Goal: Information Seeking & Learning: Understand process/instructions

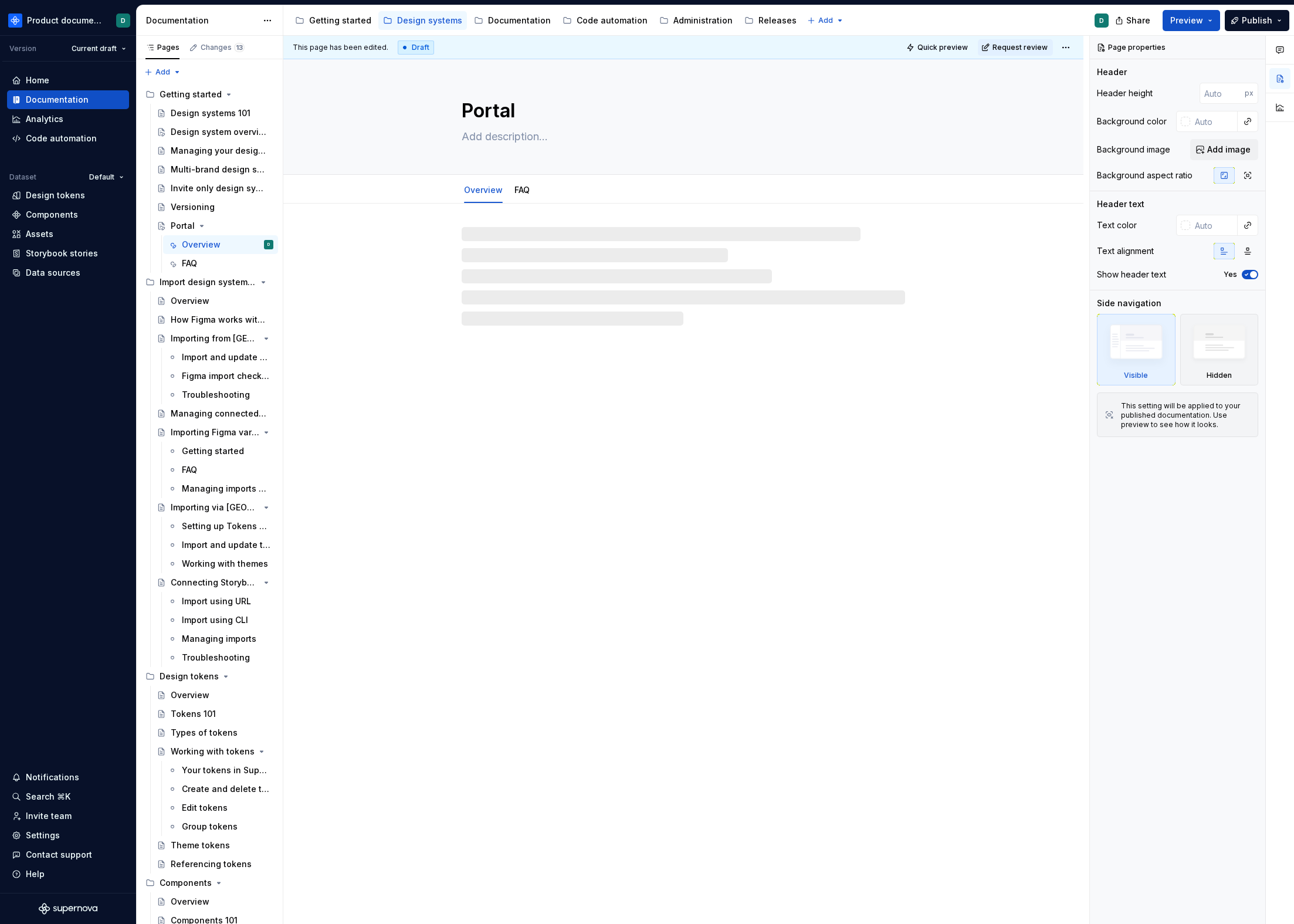
type textarea "*"
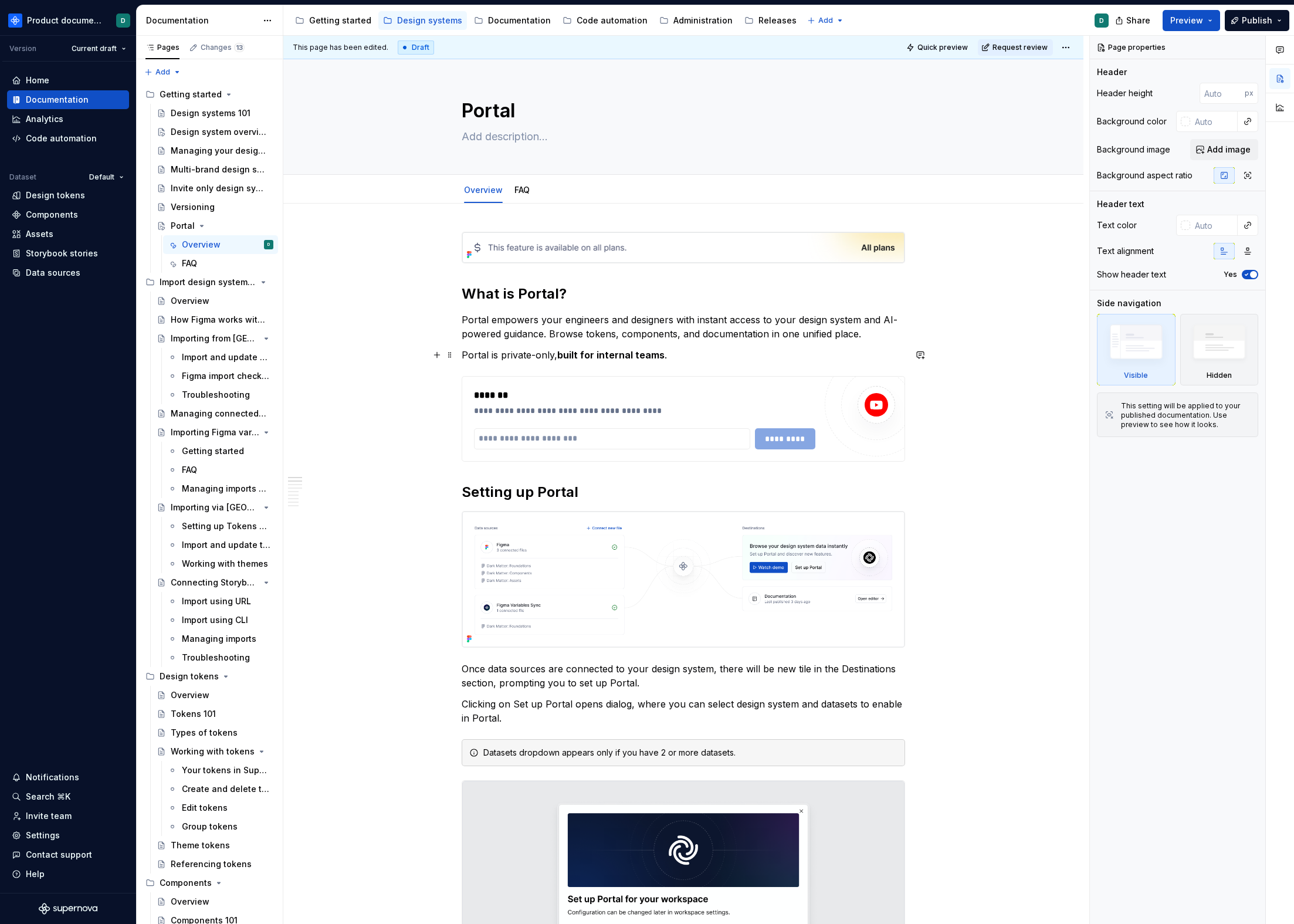
click at [681, 357] on p "Portal is private-only, built for internal teams ." at bounding box center [684, 355] width 443 height 14
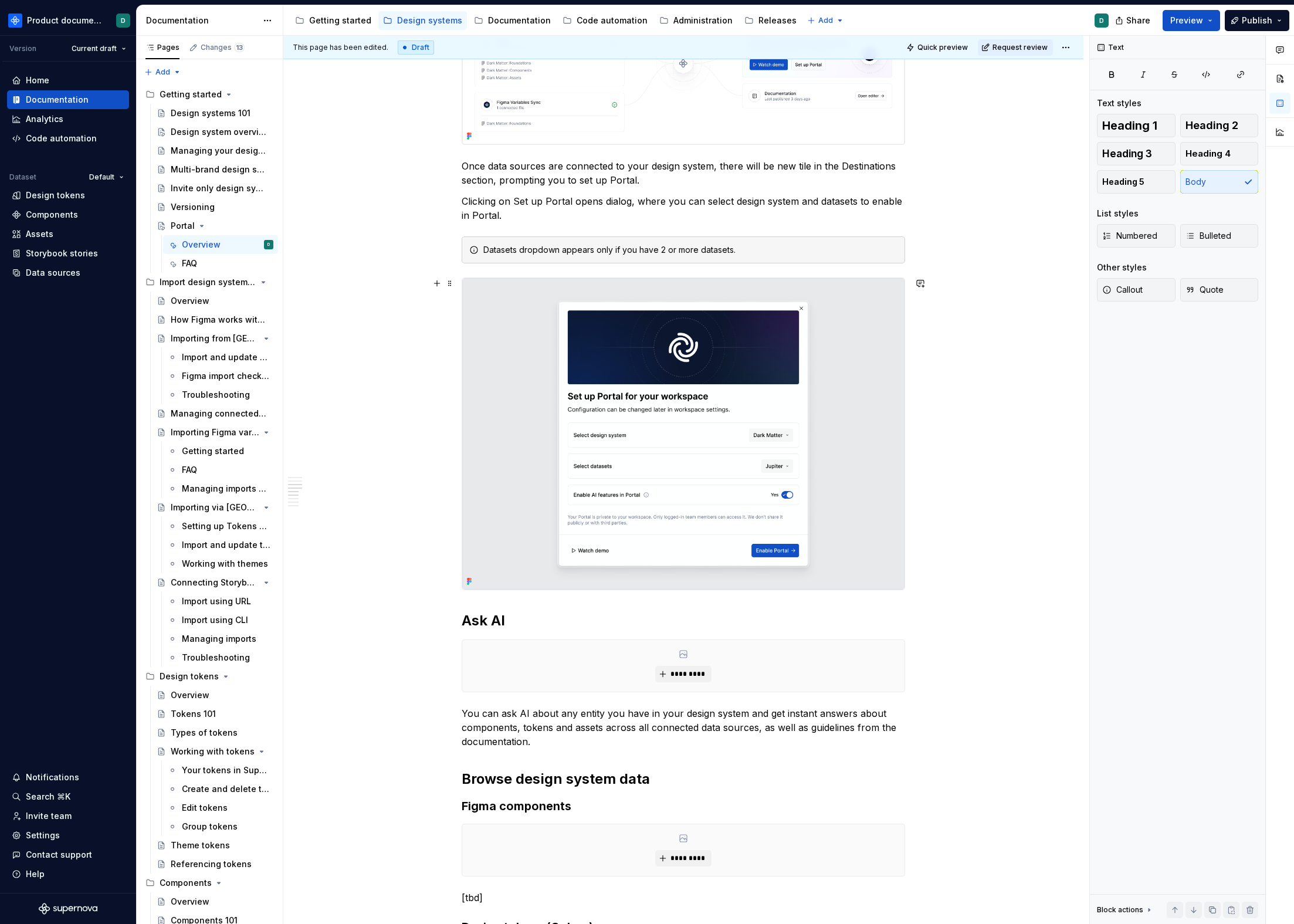
scroll to position [73, 0]
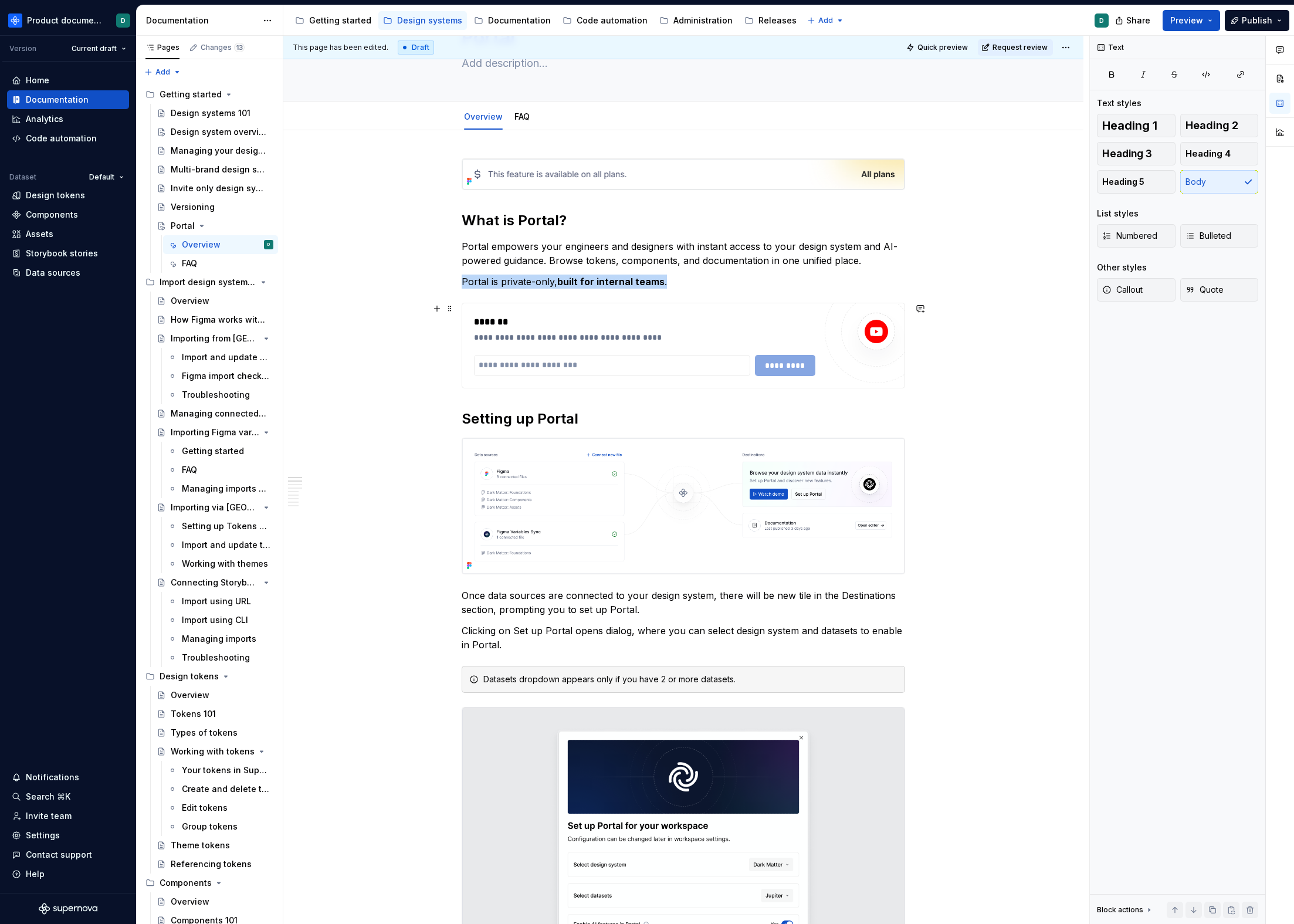
click at [749, 330] on div "**********" at bounding box center [644, 328] width 341 height 28
click at [848, 368] on div at bounding box center [877, 331] width 103 height 103
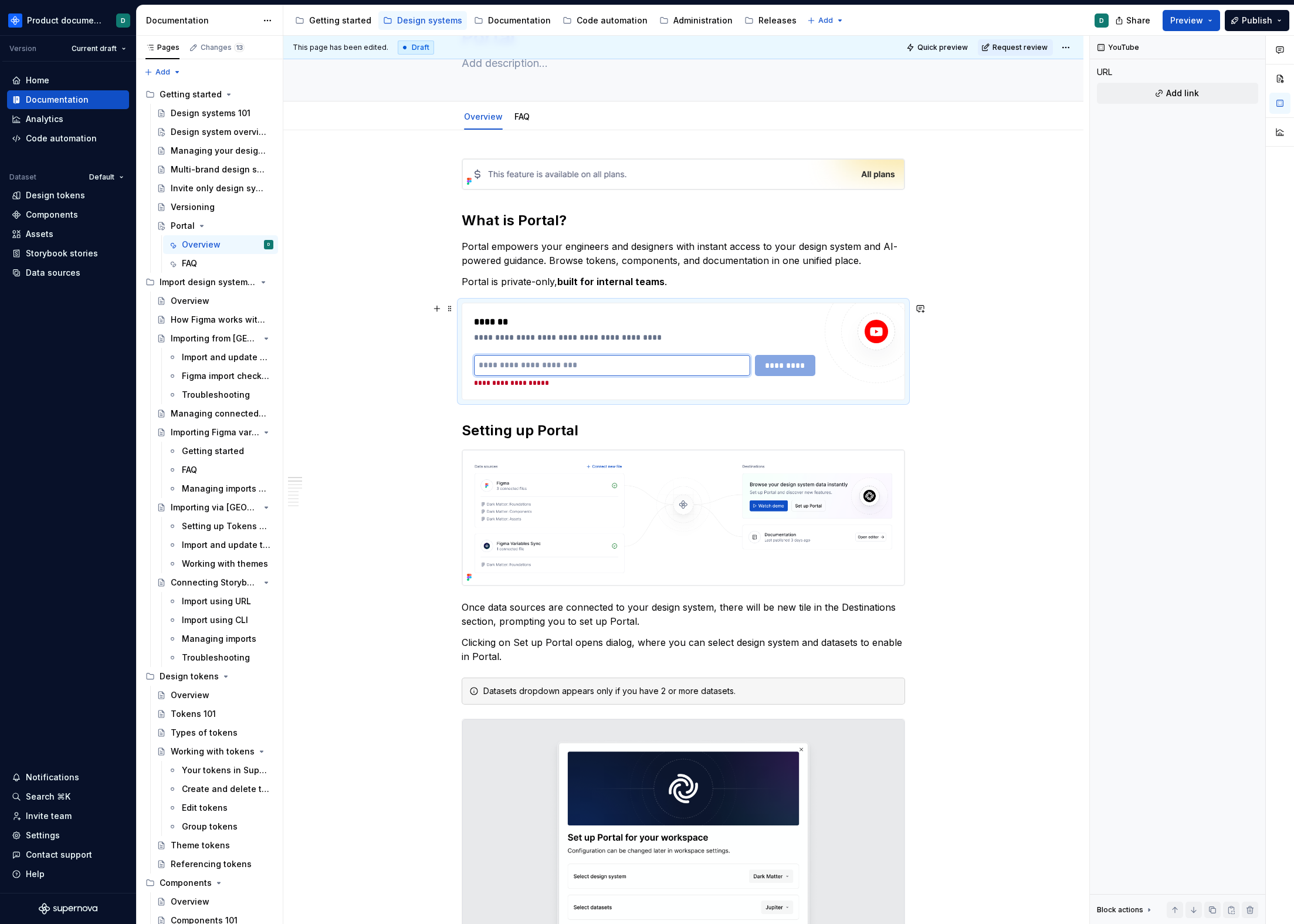
type input "*"
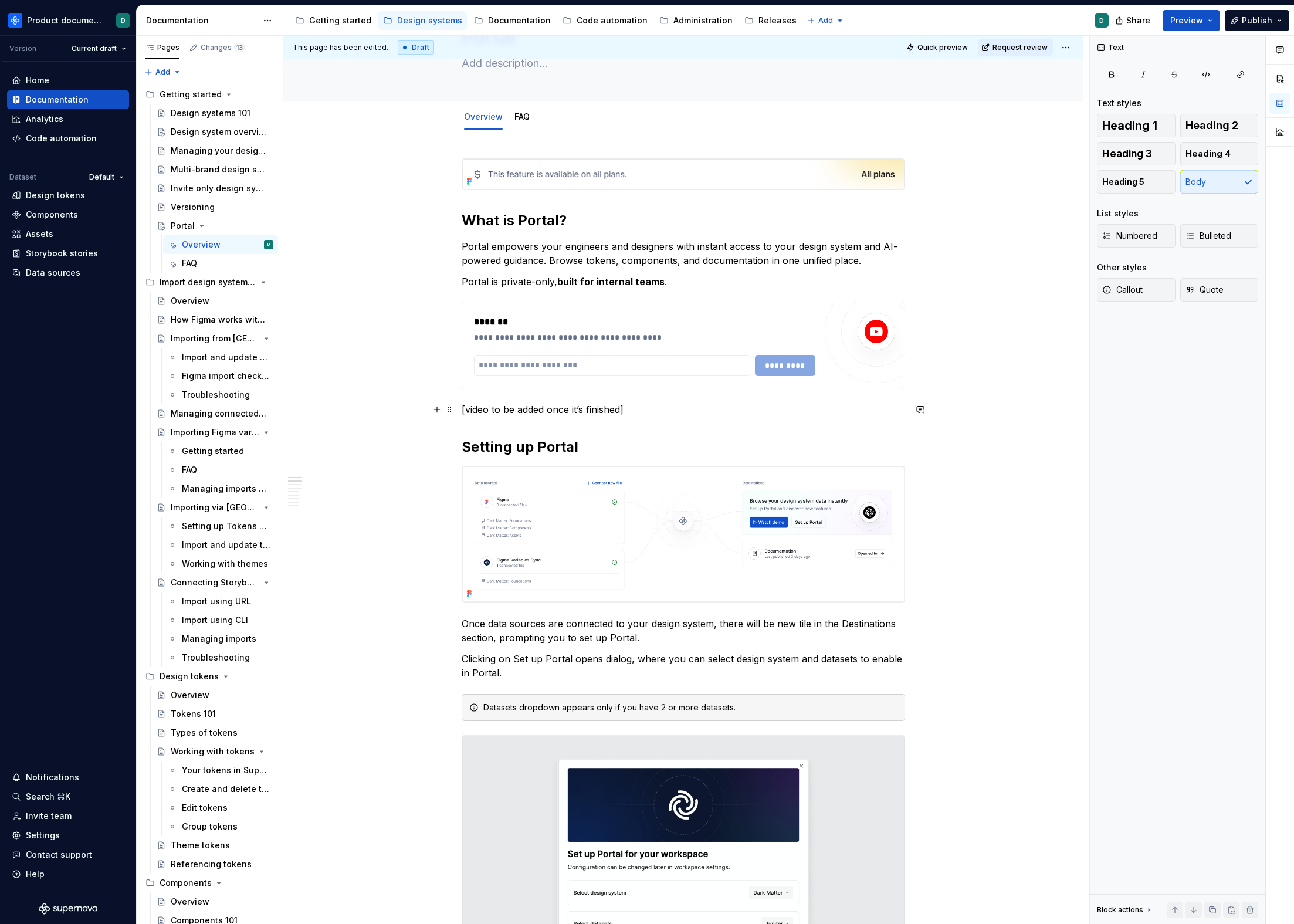
click at [528, 415] on p "[video to be added once it’s finished]" at bounding box center [684, 410] width 443 height 14
click at [668, 415] on p "[video to be added once it’s finished]" at bounding box center [684, 410] width 443 height 14
click at [596, 456] on h2 "Setting up Portal" at bounding box center [684, 446] width 443 height 19
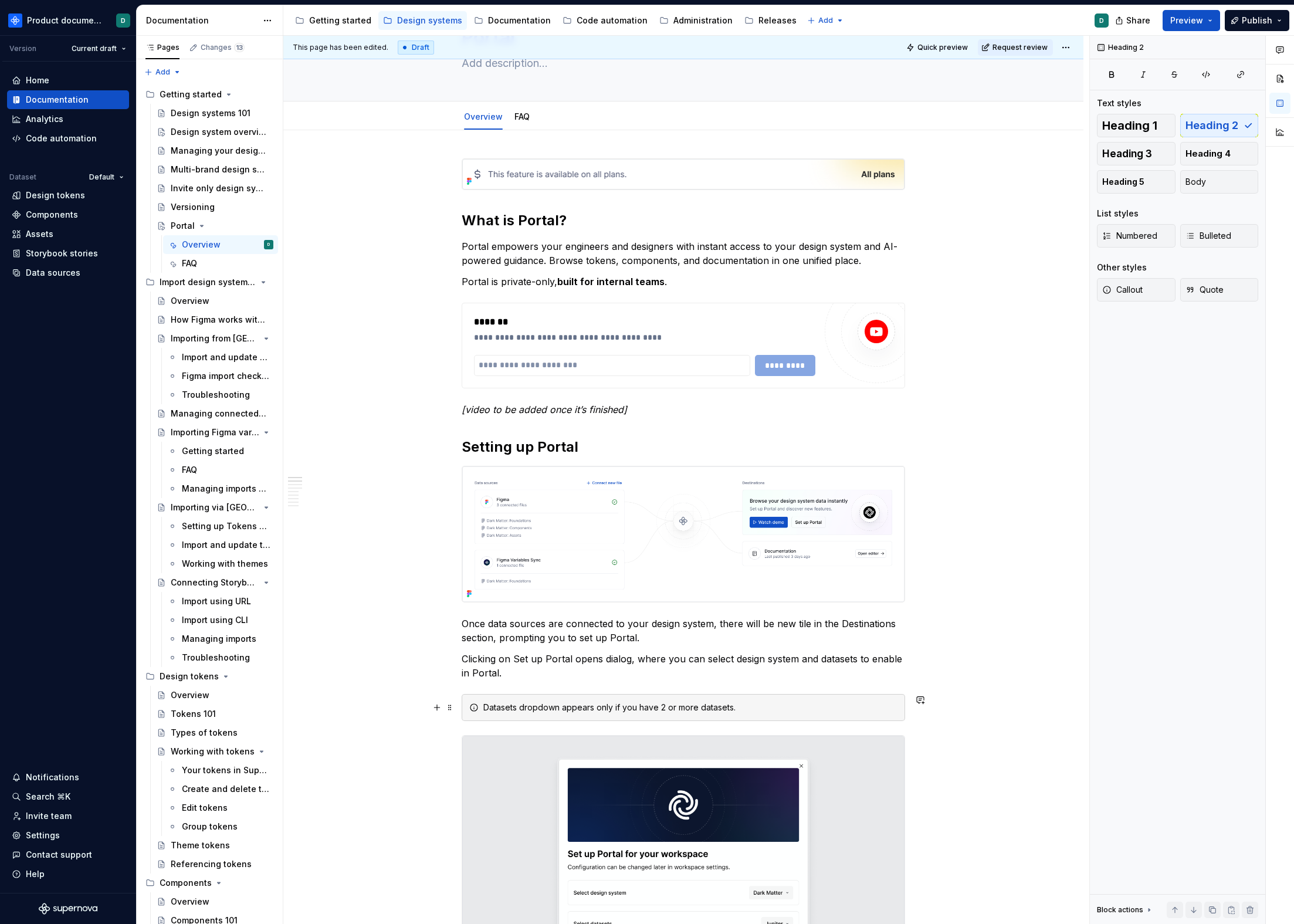
scroll to position [148, 0]
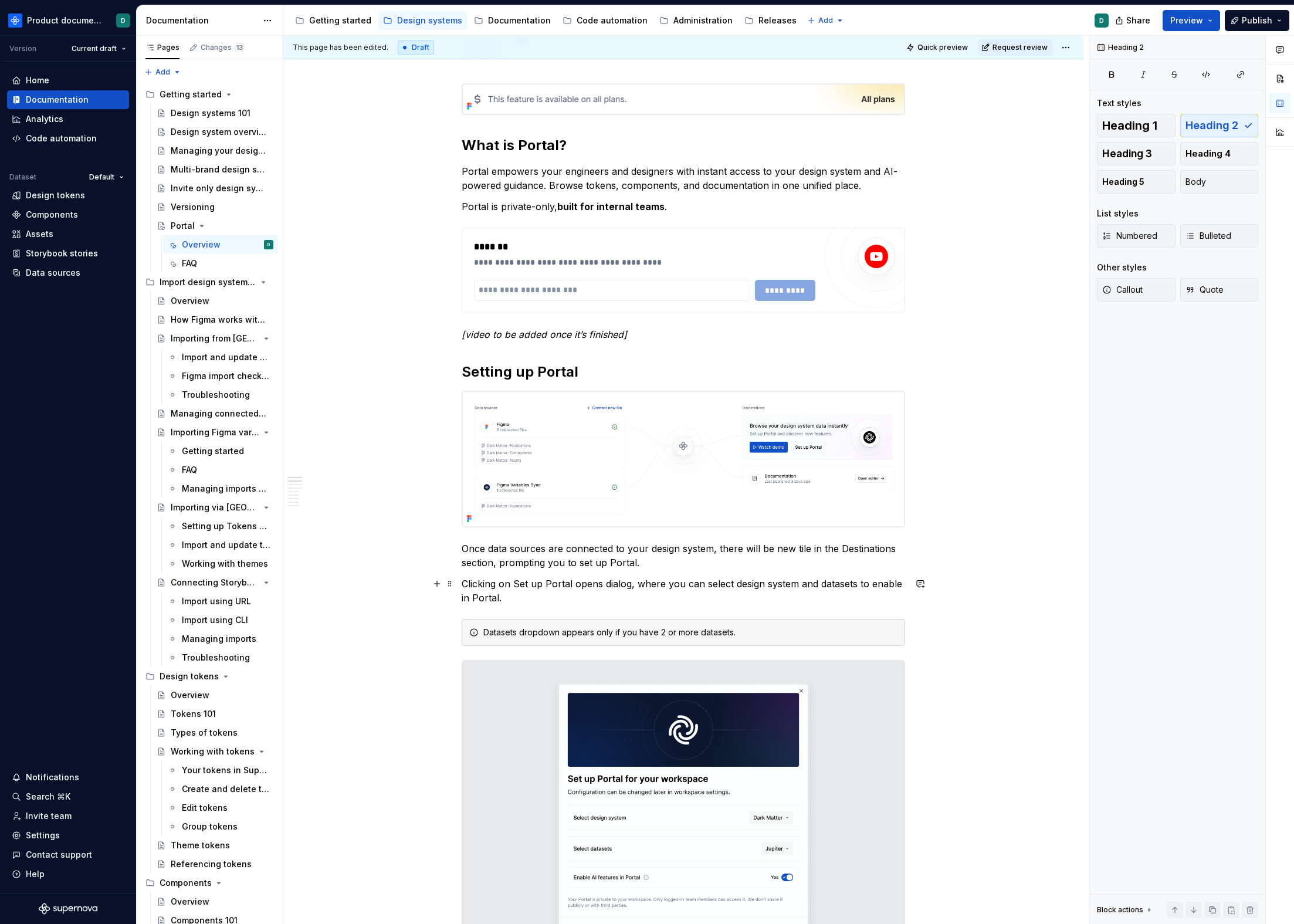
click at [683, 593] on p "Clicking on Set up Portal opens dialog, where you can select design system and …" at bounding box center [684, 591] width 443 height 28
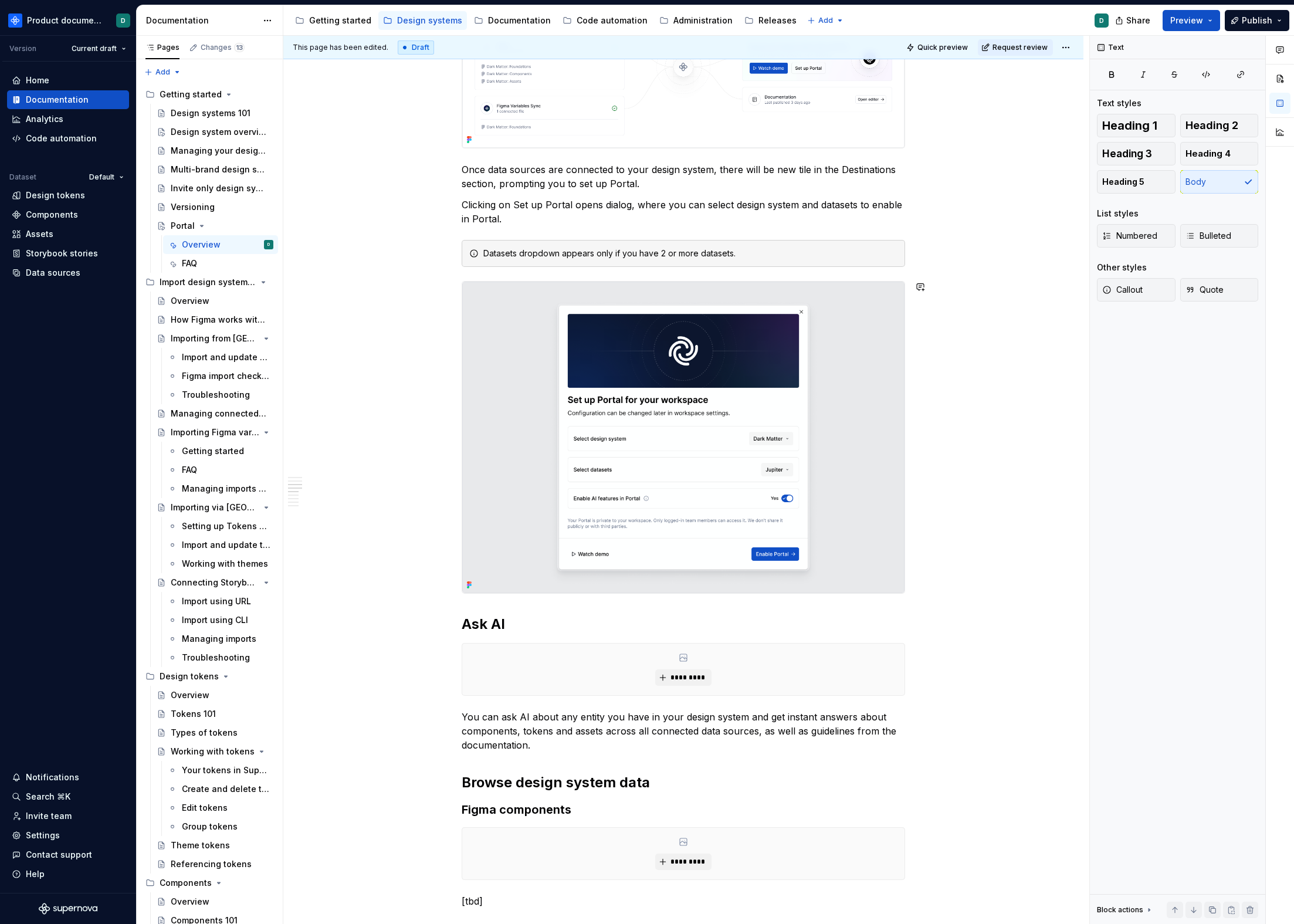
scroll to position [648, 0]
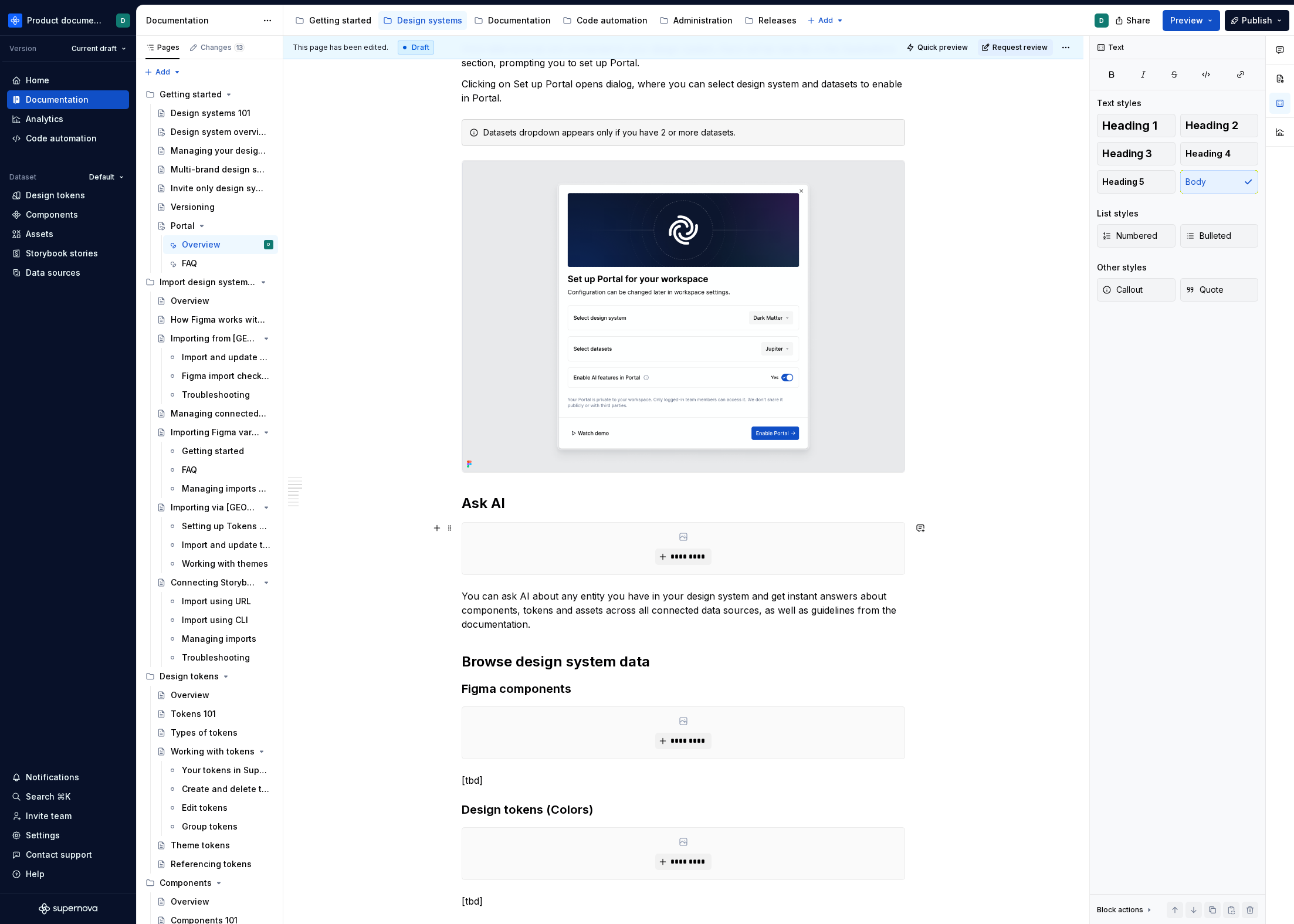
click at [790, 552] on div "*********" at bounding box center [683, 548] width 442 height 51
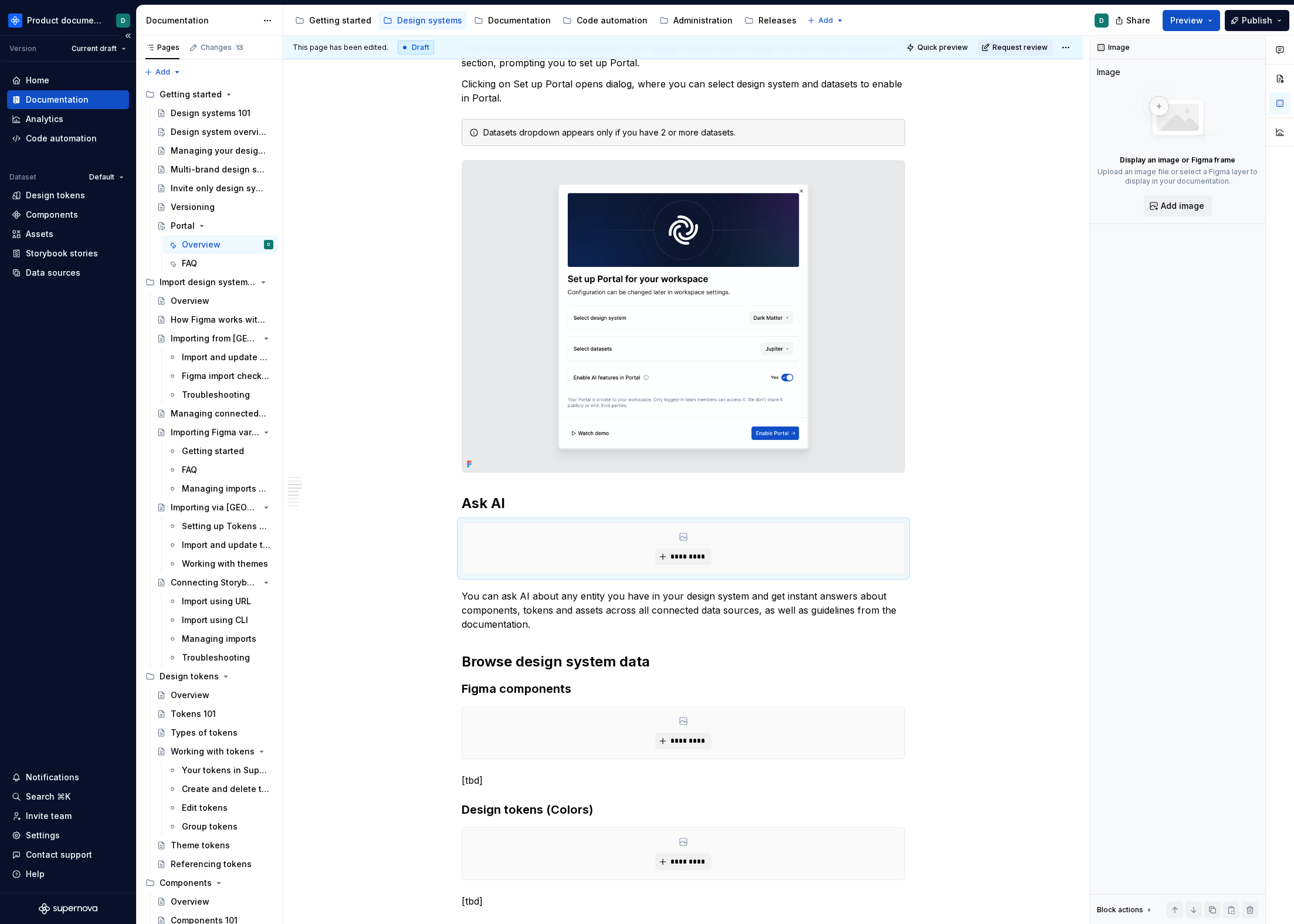
type textarea "*"
